Goal: Transaction & Acquisition: Purchase product/service

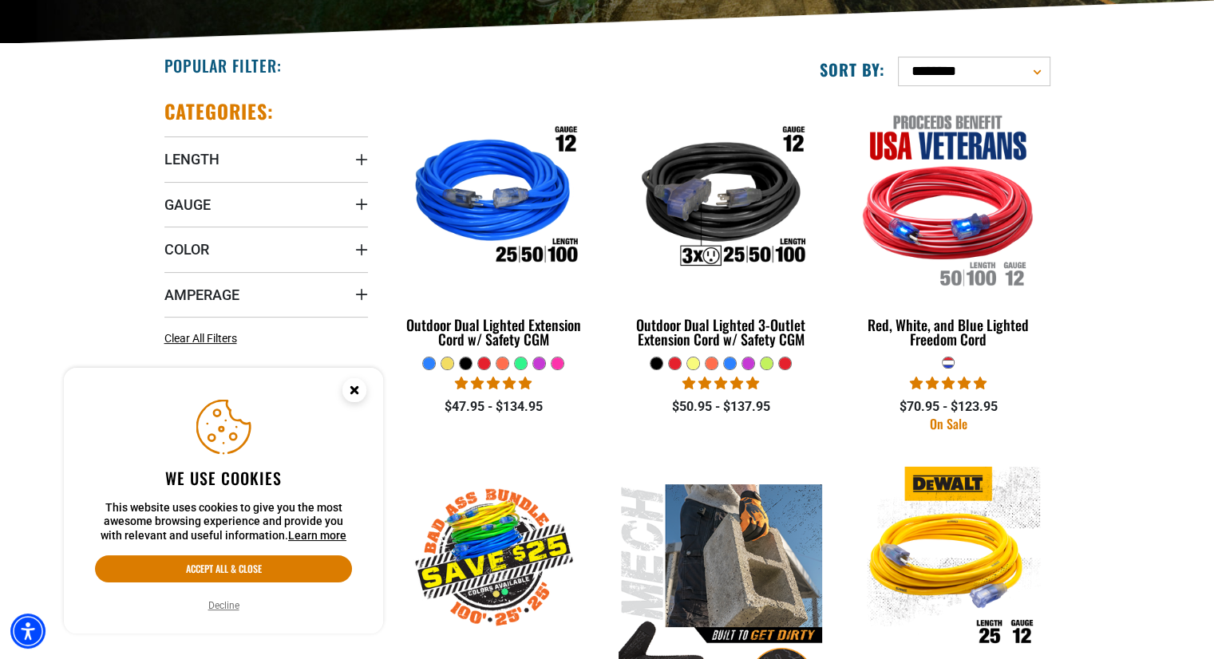
scroll to position [399, 0]
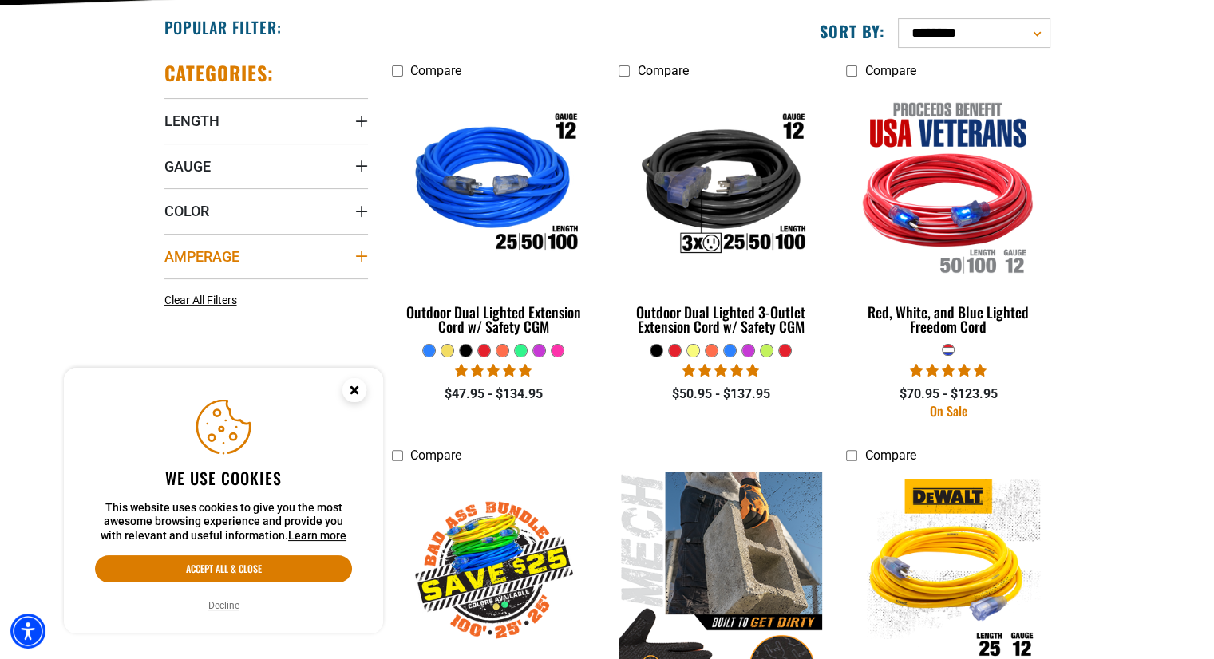
click at [366, 252] on icon "Amperage" at bounding box center [361, 256] width 13 height 13
click at [358, 387] on circle "Close this option" at bounding box center [354, 390] width 24 height 24
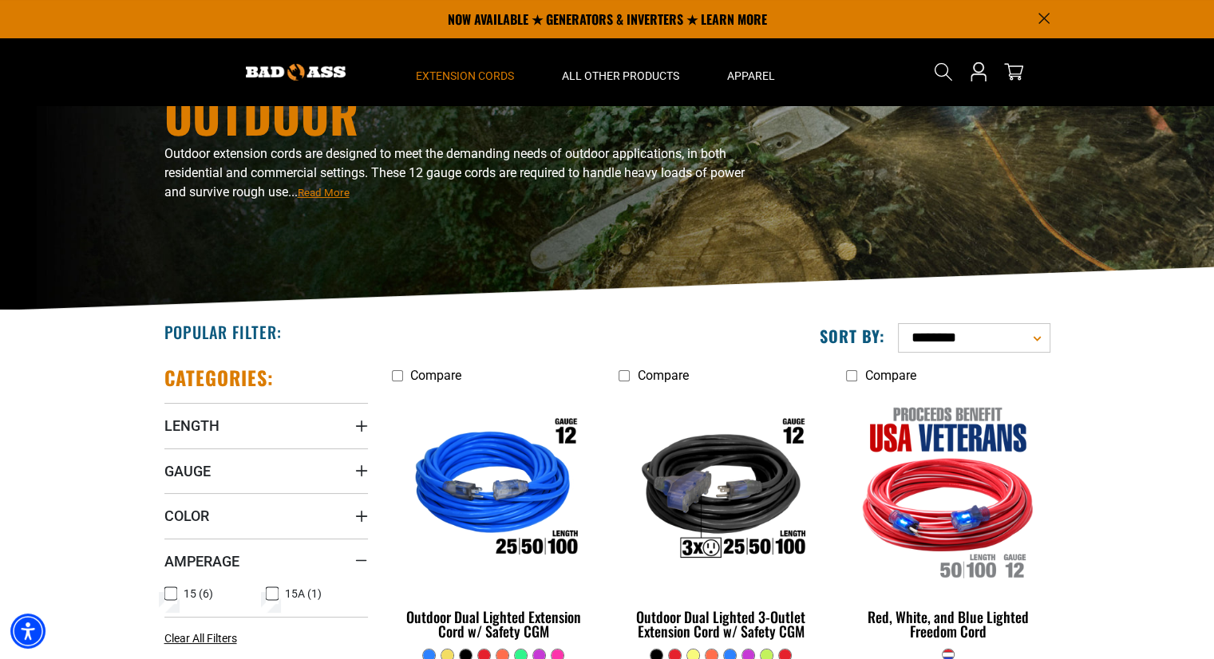
scroll to position [80, 0]
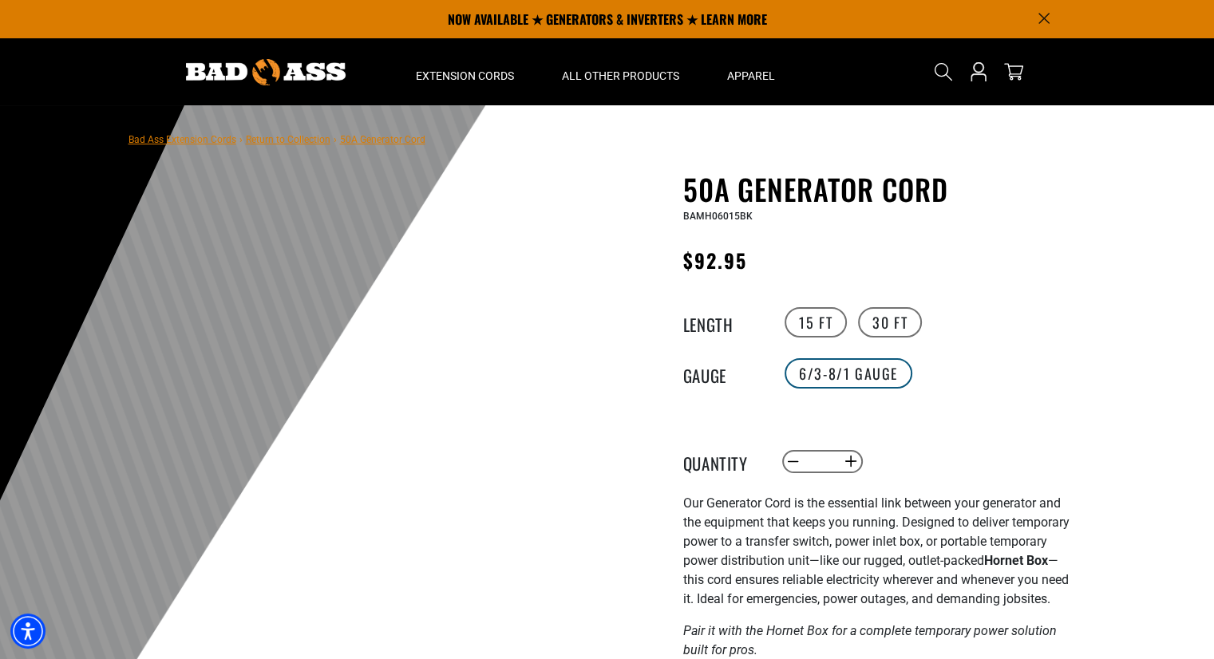
click at [814, 368] on label "6/3-8/1 Gauge" at bounding box center [848, 373] width 128 height 30
